Goal: Transaction & Acquisition: Purchase product/service

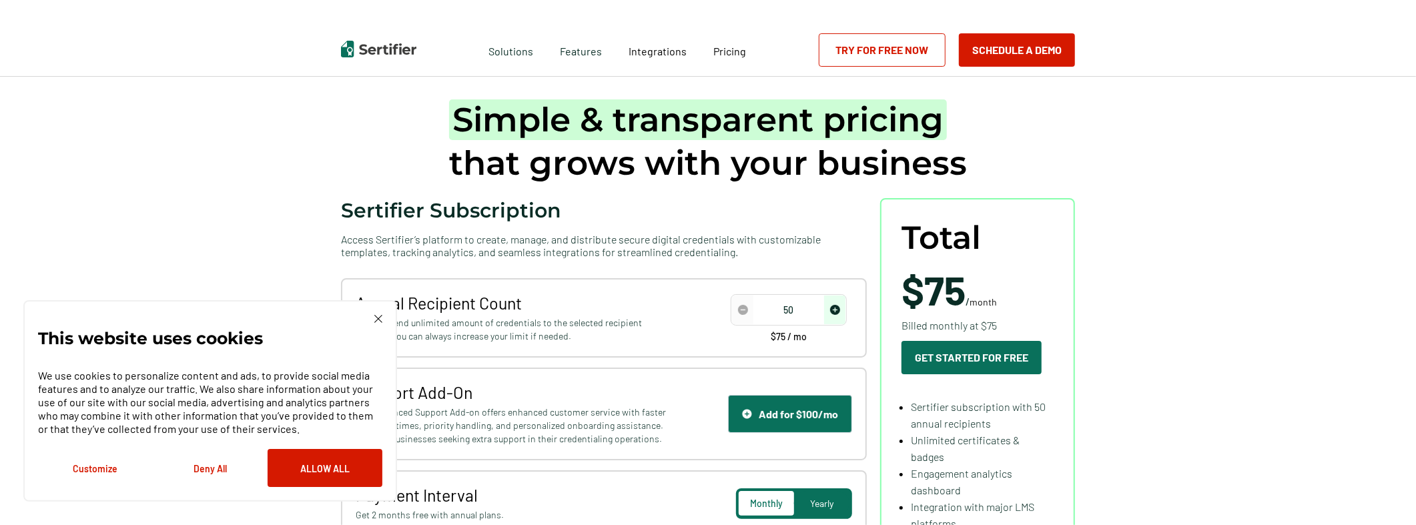
scroll to position [51, 0]
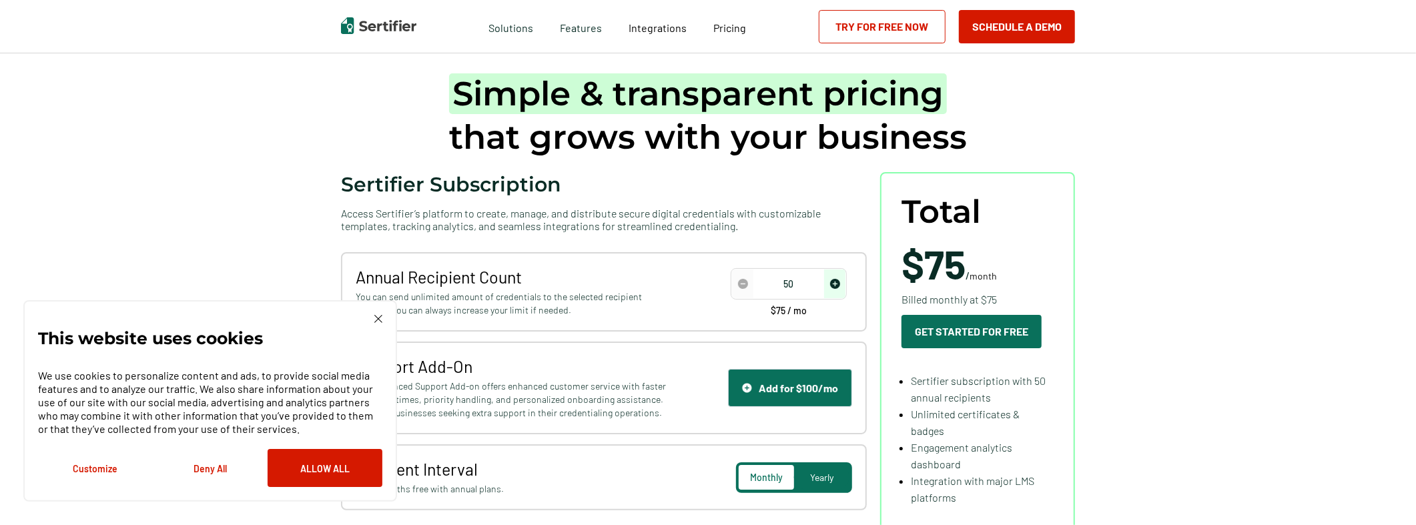
click at [379, 320] on img at bounding box center [378, 319] width 8 height 8
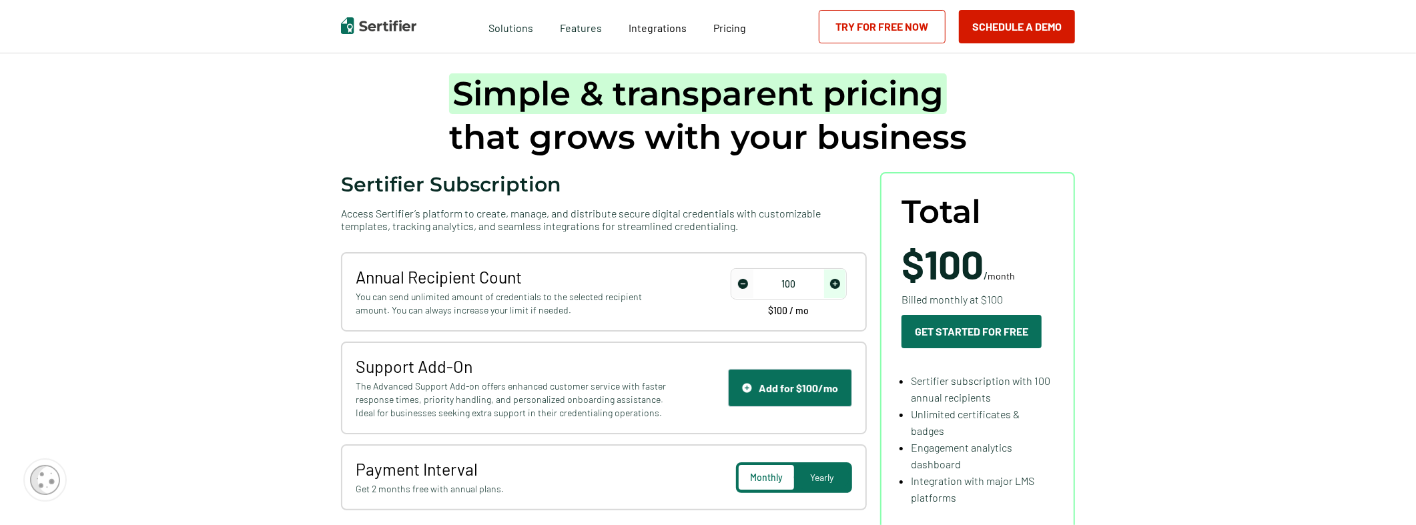
click at [840, 284] on img "increase number" at bounding box center [835, 284] width 10 height 10
click at [745, 284] on img "decrease number" at bounding box center [743, 284] width 10 height 10
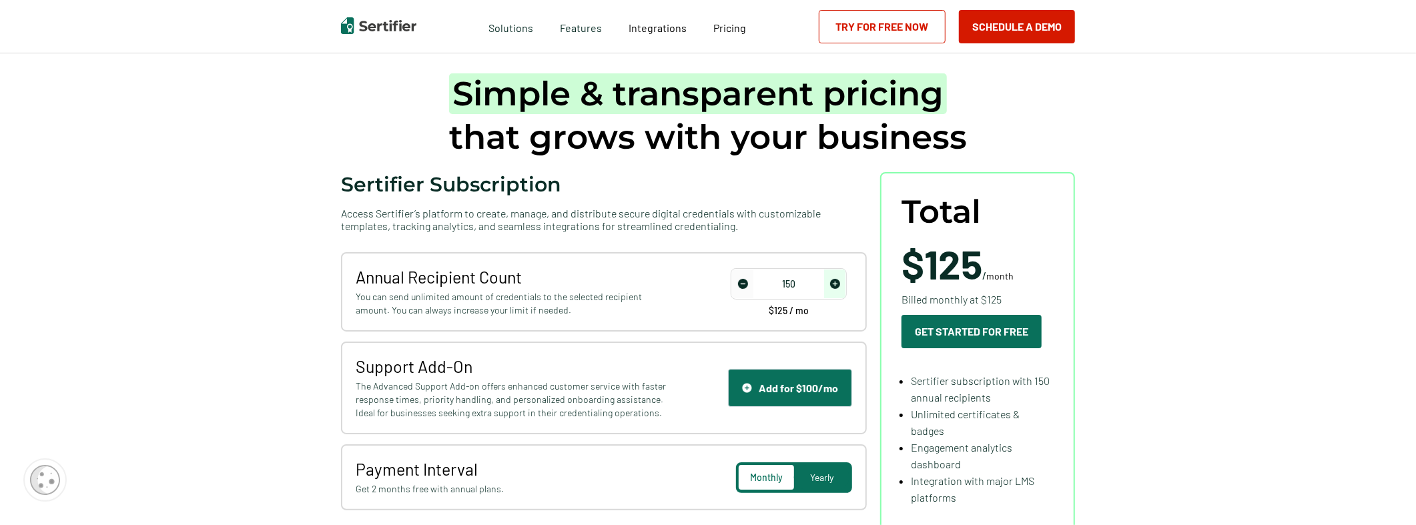
click at [745, 284] on img "decrease number" at bounding box center [743, 284] width 10 height 10
type input "100"
click at [745, 284] on img "decrease number" at bounding box center [743, 284] width 10 height 10
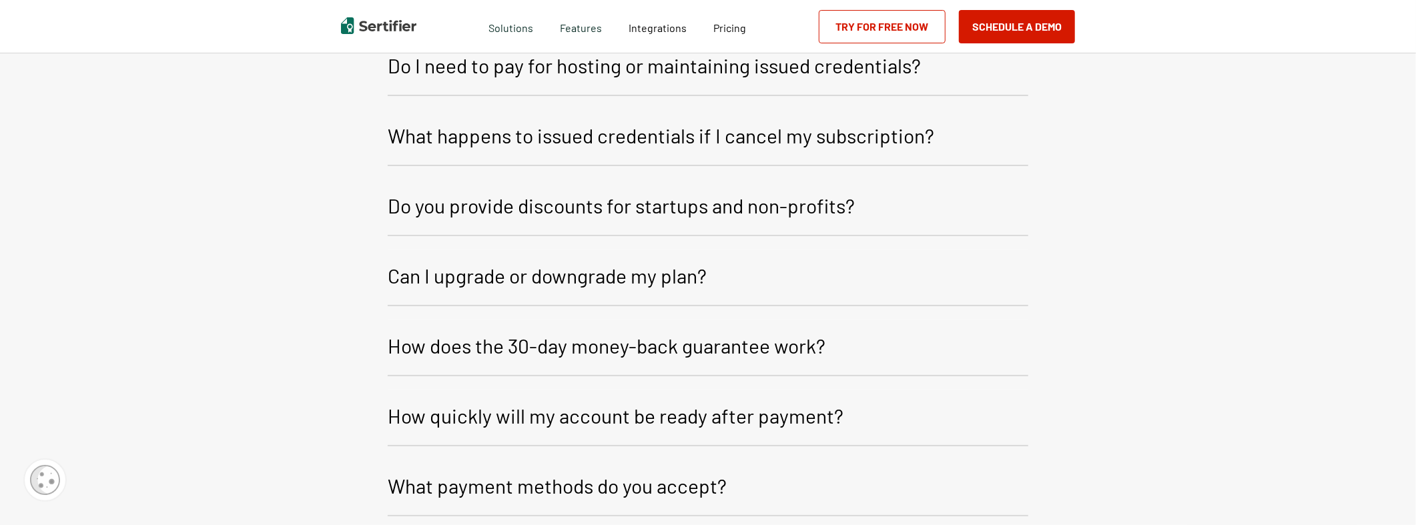
scroll to position [2506, 0]
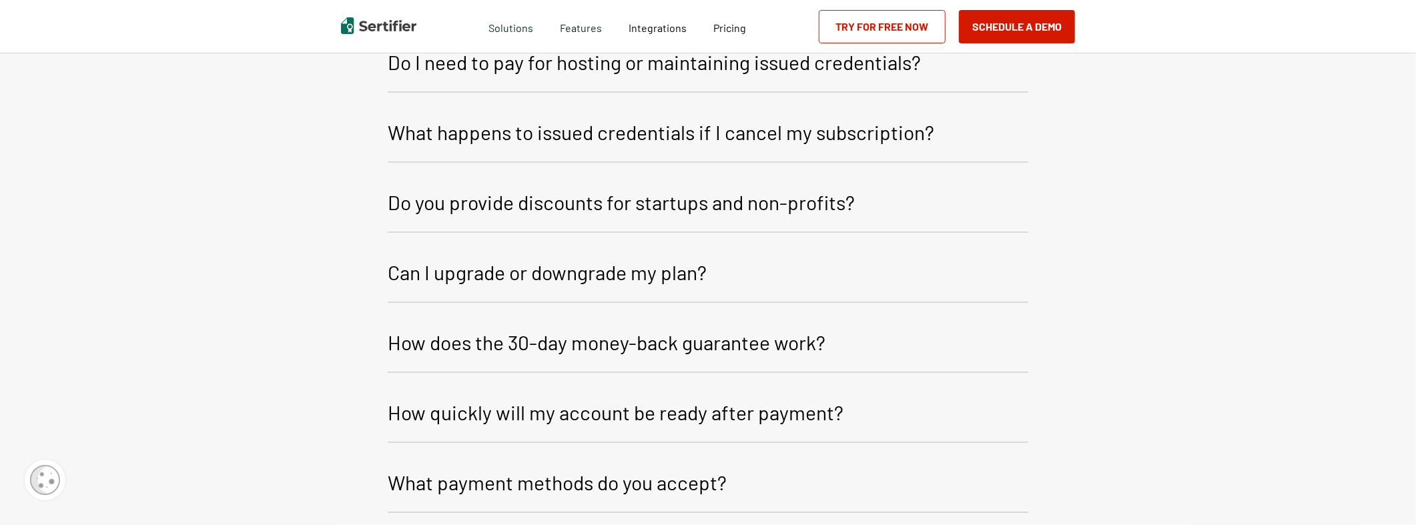
click at [699, 210] on p "Do you provide discounts for startups and non-profits?" at bounding box center [621, 202] width 467 height 32
